Goal: Information Seeking & Learning: Learn about a topic

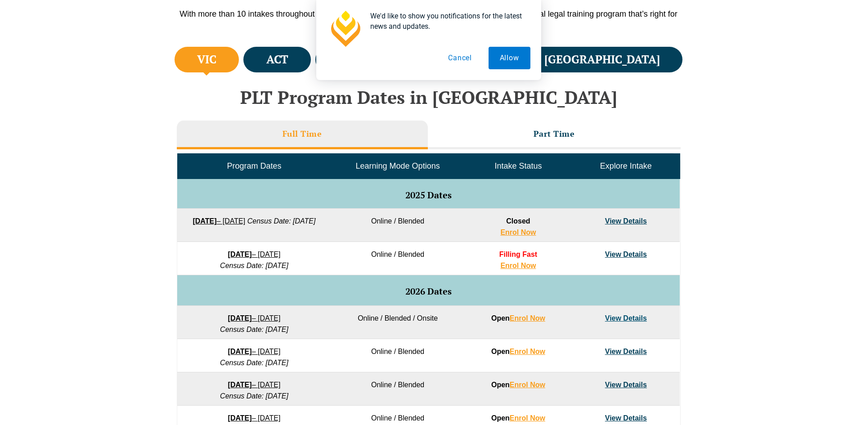
drag, startPoint x: 238, startPoint y: 252, endPoint x: 318, endPoint y: 254, distance: 80.6
click at [318, 254] on td "[DATE] – [DATE] Census Date: [DATE]" at bounding box center [254, 258] width 154 height 33
click at [509, 63] on button "Allow" at bounding box center [510, 58] width 42 height 23
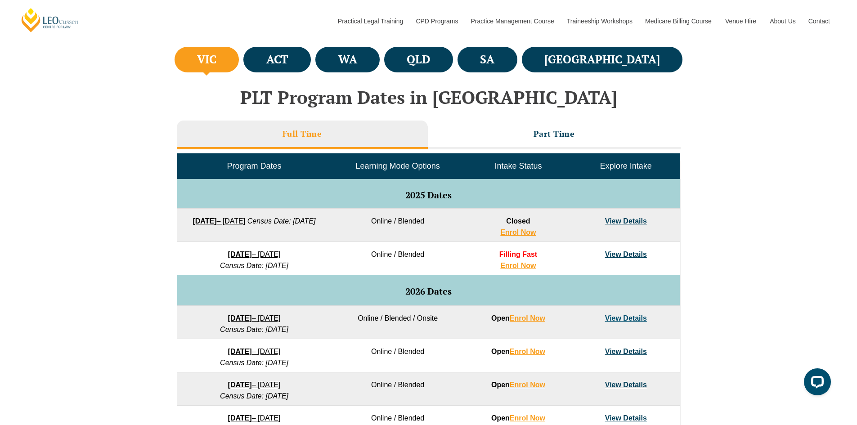
scroll to position [422, 0]
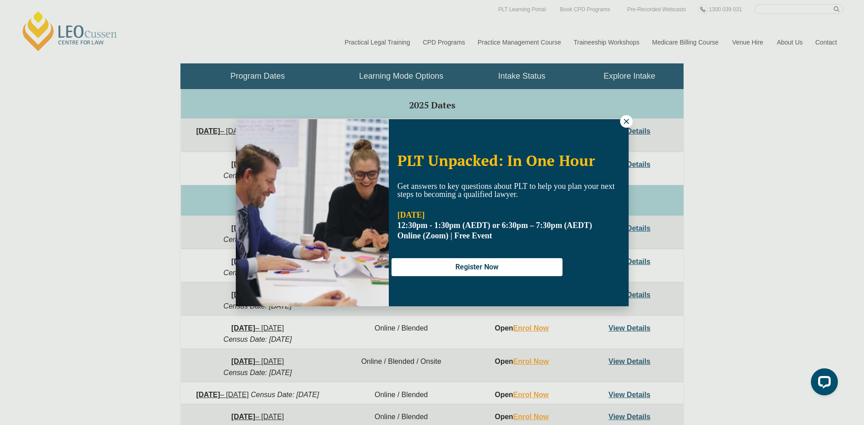
click at [621, 122] on button at bounding box center [626, 121] width 13 height 13
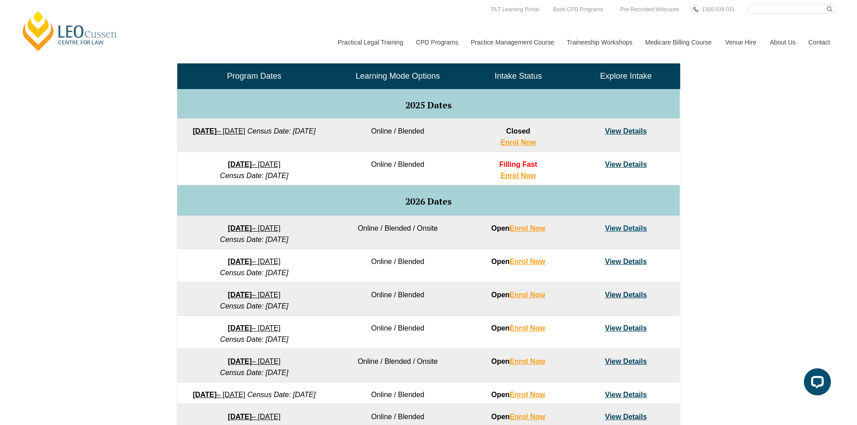
drag, startPoint x: 222, startPoint y: 242, endPoint x: 305, endPoint y: 242, distance: 82.4
click at [288, 242] on em "Census Date: [DATE]" at bounding box center [254, 240] width 68 height 8
click at [306, 242] on td "[DATE] – [DATE] Census Date: [DATE]" at bounding box center [254, 232] width 154 height 33
click at [309, 240] on td "[DATE] – [DATE] Census Date: [DATE]" at bounding box center [254, 232] width 154 height 33
click at [203, 169] on td "[DATE] – [DATE] Census Date: [DATE]" at bounding box center [254, 168] width 154 height 33
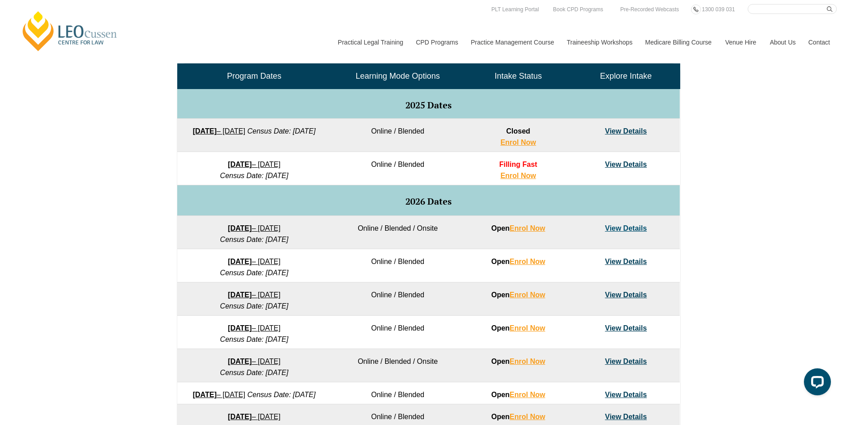
click at [288, 179] on em "Census Date: [DATE]" at bounding box center [254, 176] width 68 height 8
